Goal: Task Accomplishment & Management: Complete application form

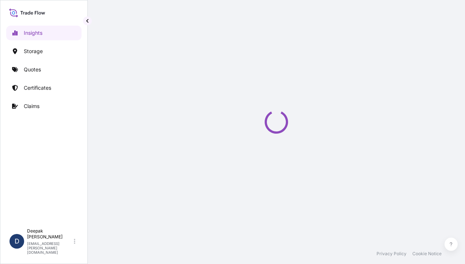
select select "2025"
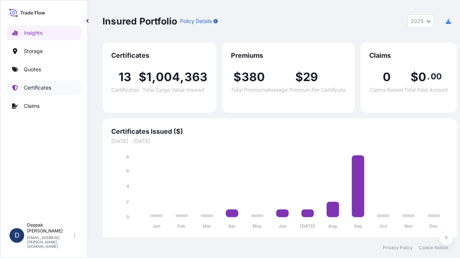
click at [39, 87] on p "Certificates" at bounding box center [37, 87] width 27 height 7
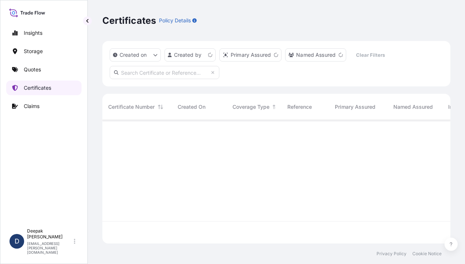
scroll to position [122, 342]
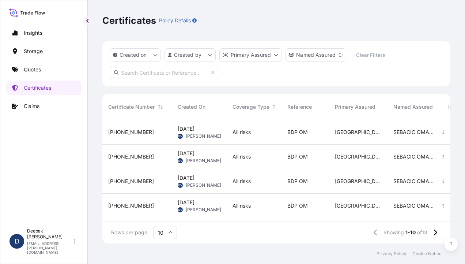
click at [154, 129] on div "[PHONE_NUMBER]" at bounding box center [137, 131] width 58 height 7
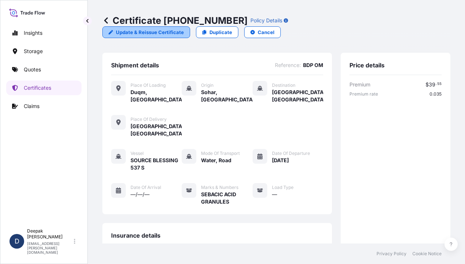
click at [184, 29] on p "Update & Reissue Certificate" at bounding box center [150, 32] width 68 height 7
select select "Road / [GEOGRAPHIC_DATA]"
select select "Water"
select select "Road / [GEOGRAPHIC_DATA]"
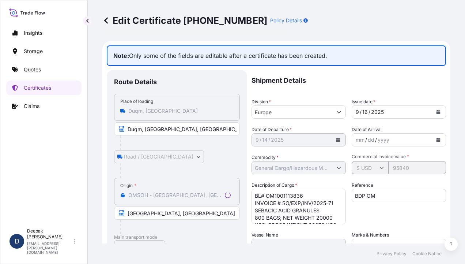
select select "31612"
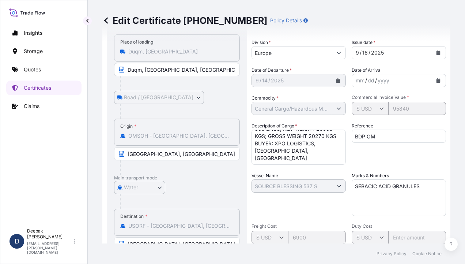
scroll to position [110, 0]
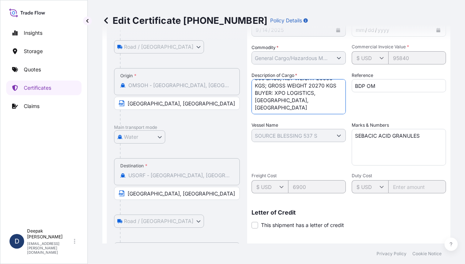
click at [276, 100] on textarea "BL# OM1001113836 INVOICE # SO/EXP/INV/2025-71 SEBACIC ACID GRANULES 800 BAGS; N…" at bounding box center [299, 96] width 94 height 35
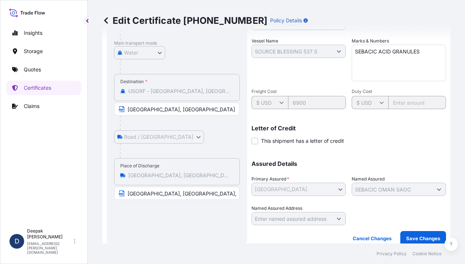
scroll to position [200, 0]
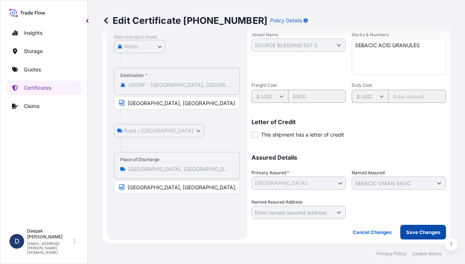
type textarea "BL# OM1001113836 INVOICE # SO/EXP/INV/2025-71 SEBACIC ACID GRANULES 800 BAGS; N…"
click at [406, 235] on p "Save Changes" at bounding box center [423, 231] width 34 height 7
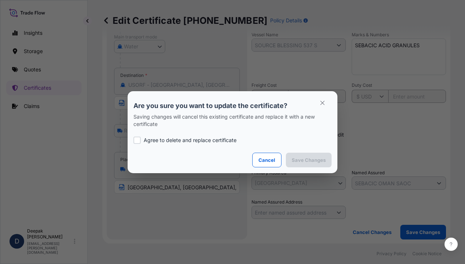
click at [152, 142] on p "Agree to delete and replace certificate" at bounding box center [190, 139] width 93 height 7
checkbox input "true"
click at [306, 162] on p "Save Changes" at bounding box center [309, 159] width 34 height 7
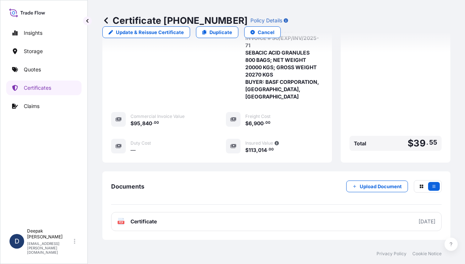
scroll to position [279, 0]
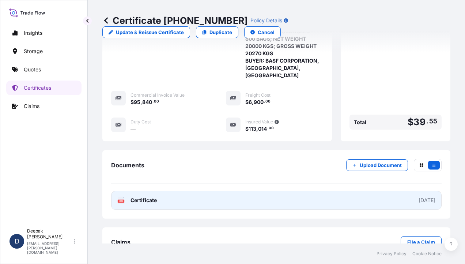
click at [165, 191] on link "PDF Certificate [DATE]" at bounding box center [276, 200] width 331 height 19
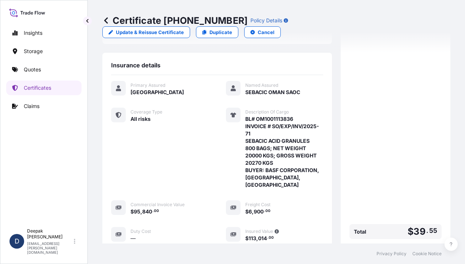
scroll to position [170, 0]
click at [37, 86] on p "Certificates" at bounding box center [37, 87] width 27 height 7
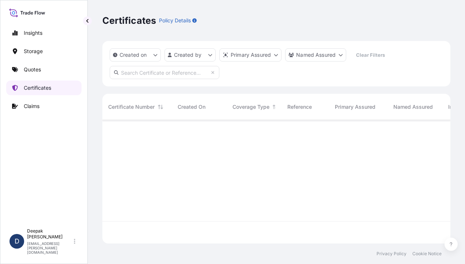
scroll to position [122, 342]
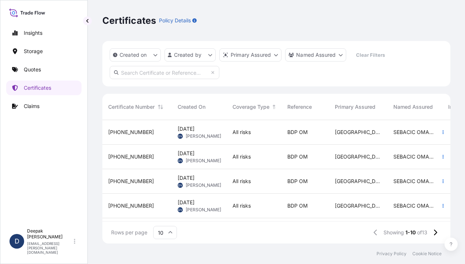
click at [125, 156] on span "[PHONE_NUMBER]" at bounding box center [131, 156] width 46 height 7
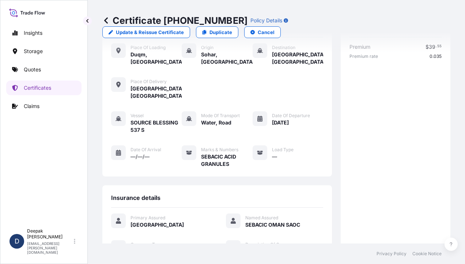
scroll to position [37, 0]
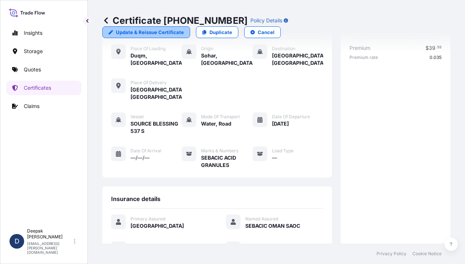
click at [184, 29] on p "Update & Reissue Certificate" at bounding box center [150, 32] width 68 height 7
select select "Road / [GEOGRAPHIC_DATA]"
select select "Water"
select select "Road / [GEOGRAPHIC_DATA]"
select select "31612"
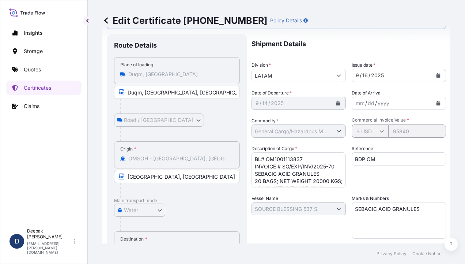
scroll to position [30, 0]
click at [274, 171] on textarea "BL# OM1001113837 INVOICE # SO/EXP/INV/2025-70 SEBACIC ACID GRANULES 20 BAGS; NE…" at bounding box center [299, 169] width 94 height 35
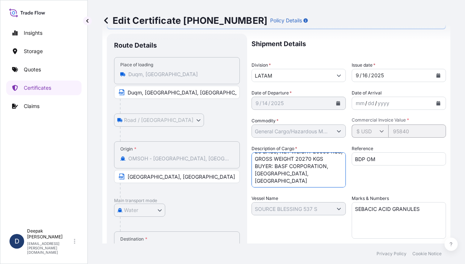
type textarea "BL# OM1001113837 INVOICE # SO/EXP/INV/2025-70 SEBACIC ACID GRANULES 20 BAGS; NE…"
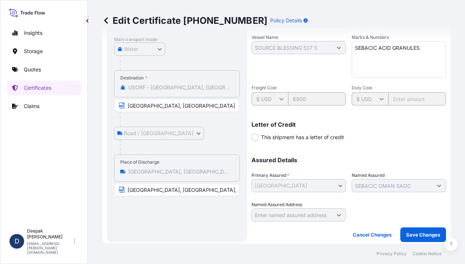
scroll to position [200, 0]
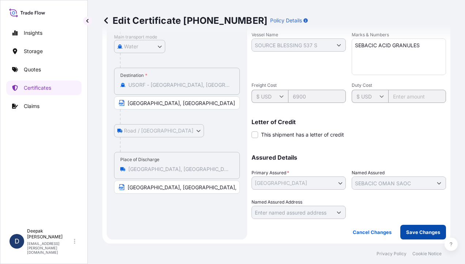
click at [408, 231] on p "Save Changes" at bounding box center [423, 231] width 34 height 7
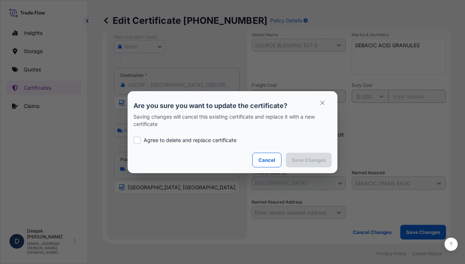
click at [212, 140] on p "Agree to delete and replace certificate" at bounding box center [190, 139] width 93 height 7
checkbox input "true"
click at [313, 164] on button "Save Changes" at bounding box center [309, 160] width 46 height 15
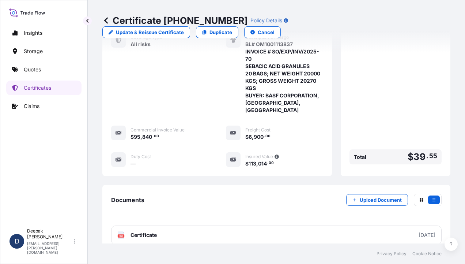
scroll to position [279, 0]
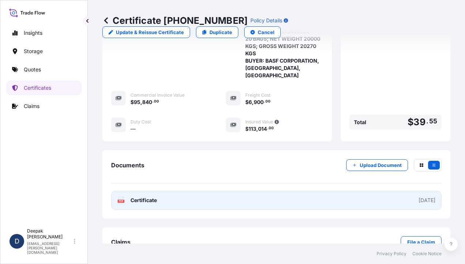
click at [266, 191] on link "PDF Certificate [DATE]" at bounding box center [276, 200] width 331 height 19
